Goal: Check status: Check status

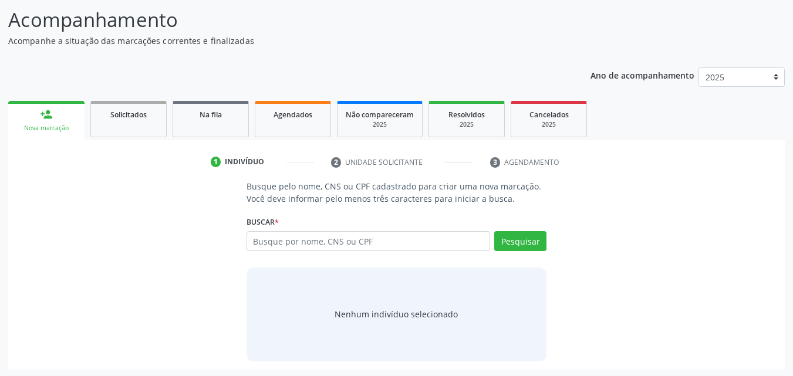
scroll to position [76, 0]
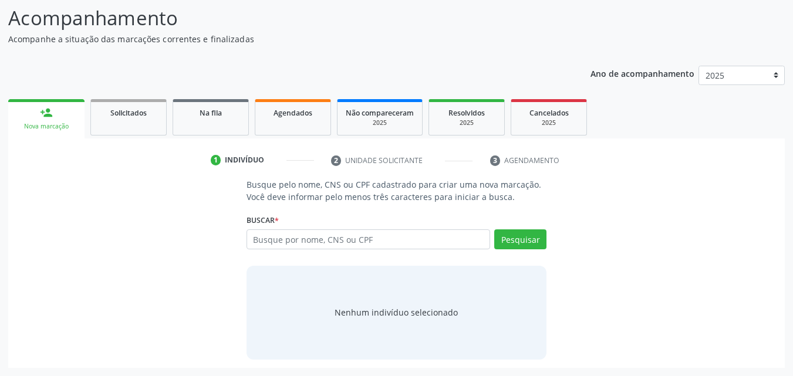
click at [284, 242] on input "text" at bounding box center [368, 239] width 244 height 20
type input "702403511212127"
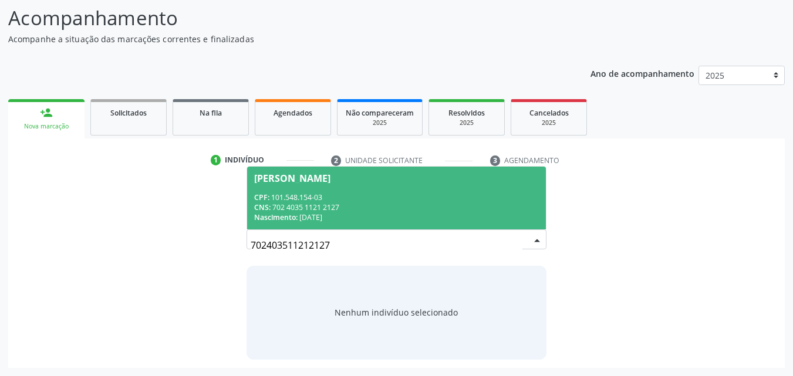
click at [290, 195] on div "CPF: 101.548.154-03" at bounding box center [396, 197] width 285 height 10
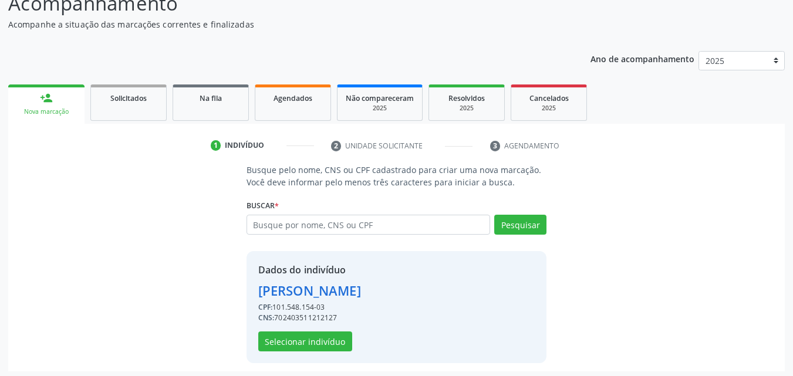
scroll to position [94, 0]
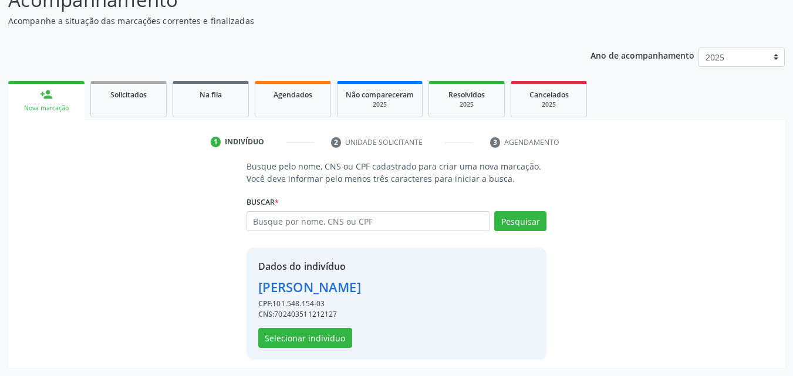
drag, startPoint x: 344, startPoint y: 311, endPoint x: 276, endPoint y: 317, distance: 69.0
click at [276, 317] on div "CNS: 702403511212127" at bounding box center [309, 314] width 103 height 11
copy div "702403511212127"
click at [280, 96] on span "Agendados" at bounding box center [292, 95] width 39 height 10
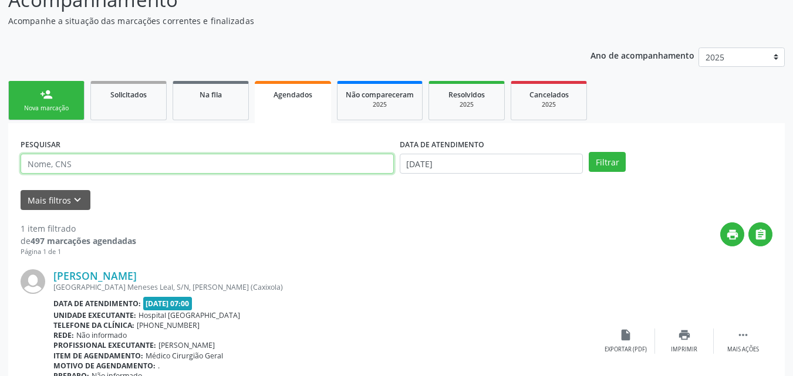
click at [175, 169] on input "text" at bounding box center [207, 164] width 373 height 20
paste input "702403511212127"
type input "702403511212127"
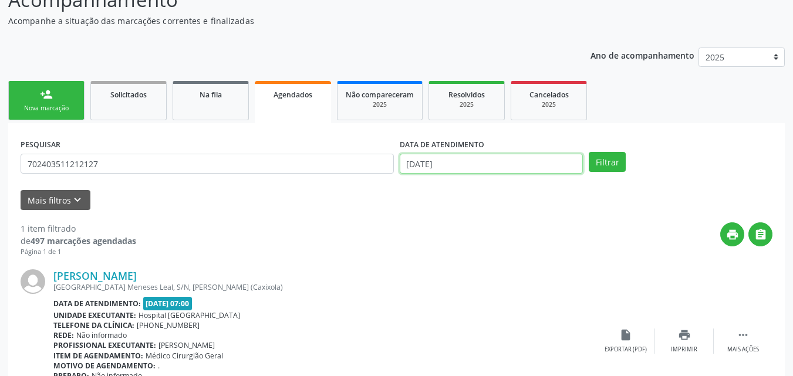
click at [484, 165] on input "[DATE]" at bounding box center [492, 164] width 184 height 20
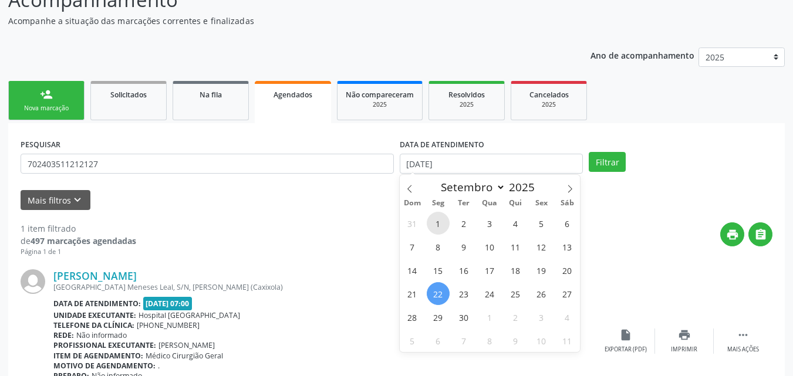
click at [438, 222] on span "1" at bounding box center [438, 223] width 23 height 23
type input "[DATE]"
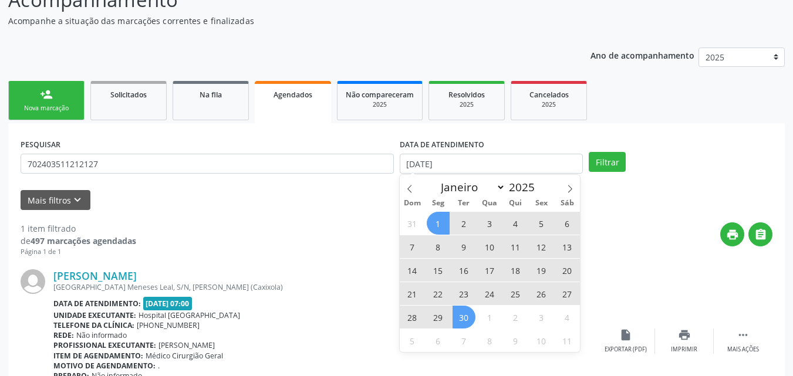
click at [472, 319] on span "30" at bounding box center [463, 317] width 23 height 23
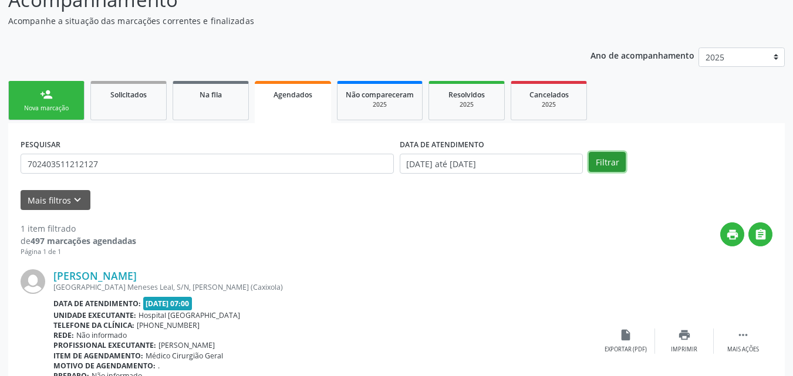
click at [603, 163] on button "Filtrar" at bounding box center [607, 162] width 37 height 20
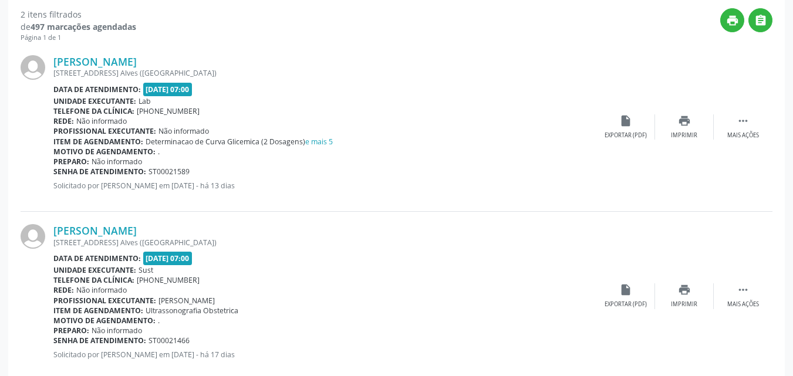
scroll to position [329, 0]
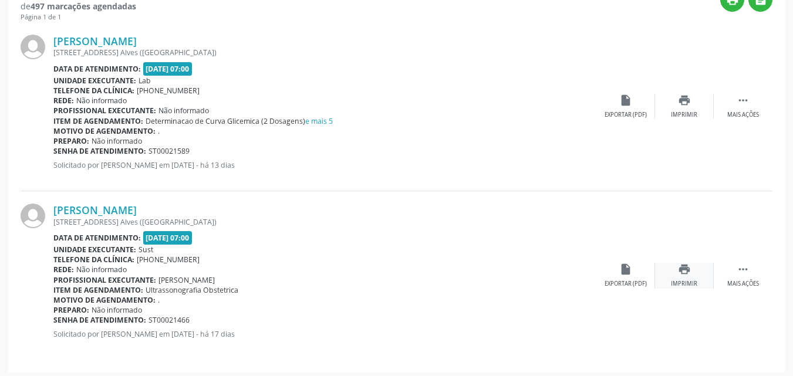
click at [686, 278] on div "print Imprimir" at bounding box center [684, 275] width 59 height 25
